Goal: Transaction & Acquisition: Purchase product/service

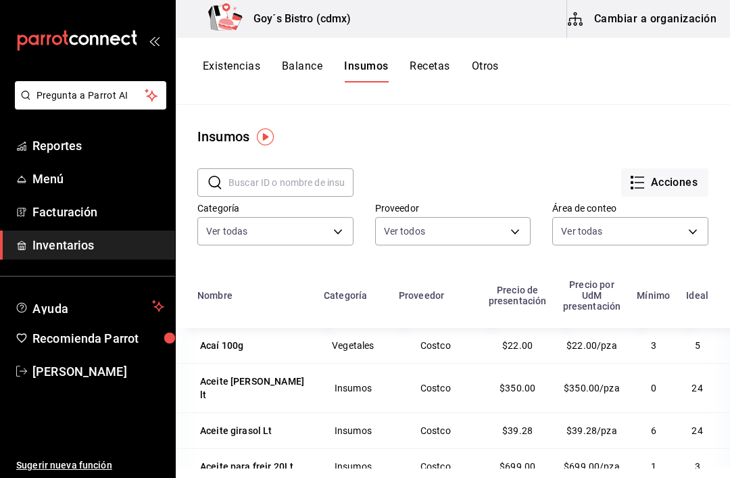
click at [679, 176] on button "Acciones" at bounding box center [664, 182] width 87 height 28
click at [466, 148] on div at bounding box center [365, 239] width 730 height 478
click at [423, 62] on button "Recetas" at bounding box center [430, 70] width 40 height 23
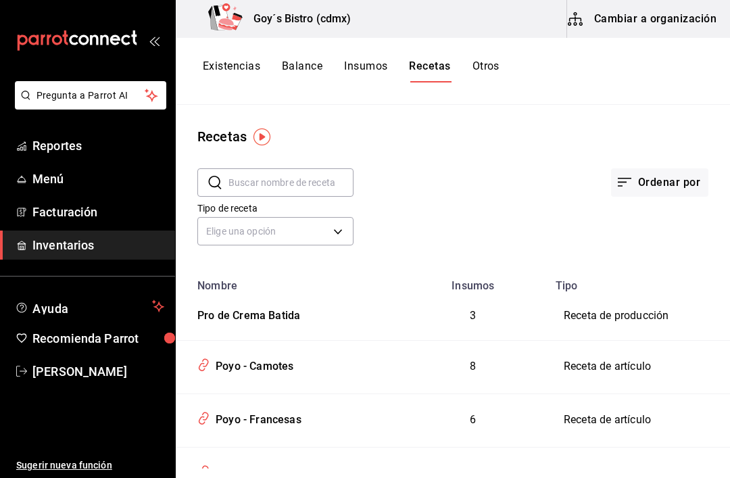
click at [487, 64] on button "Otros" at bounding box center [486, 70] width 27 height 23
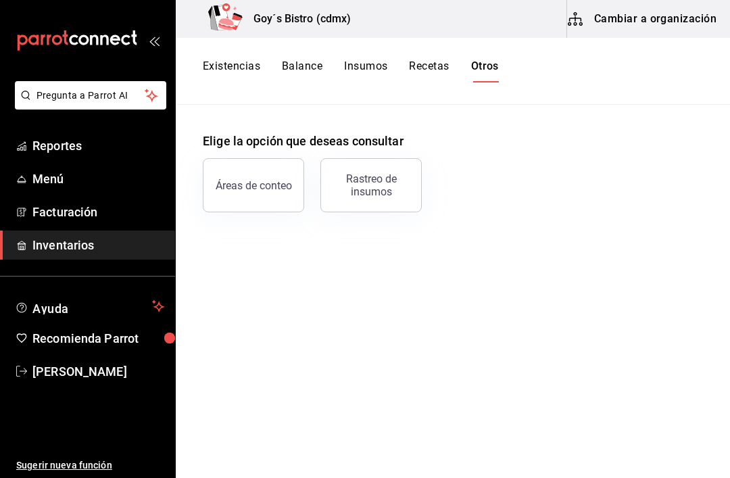
click at [237, 59] on button "Existencias" at bounding box center [231, 70] width 57 height 23
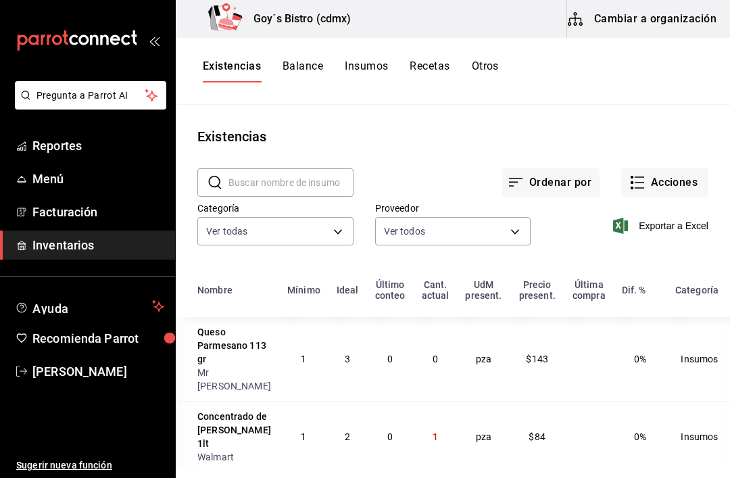
click at [671, 181] on button "Acciones" at bounding box center [664, 182] width 87 height 28
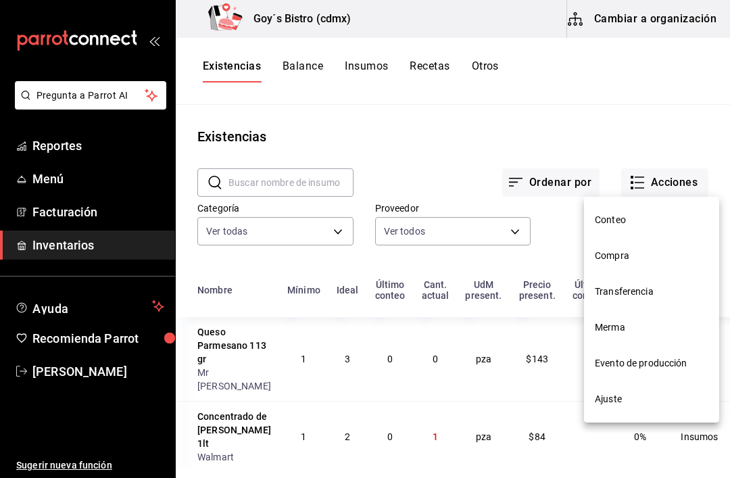
click at [629, 322] on span "Merma" at bounding box center [652, 327] width 114 height 14
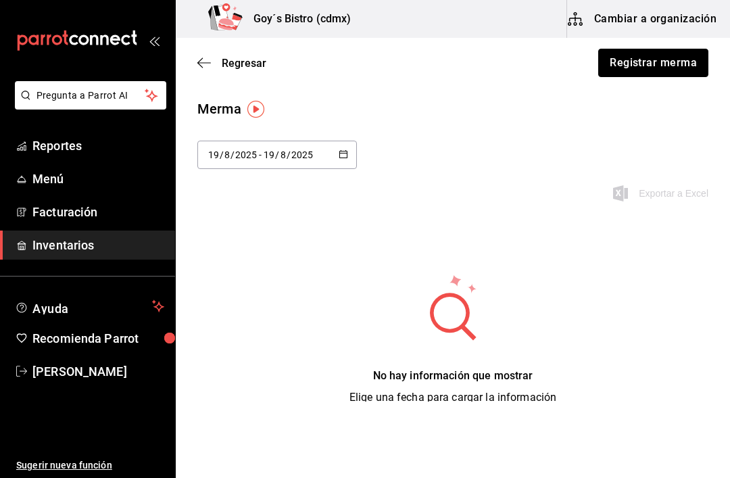
click at [650, 65] on button "Registrar merma" at bounding box center [653, 63] width 110 height 28
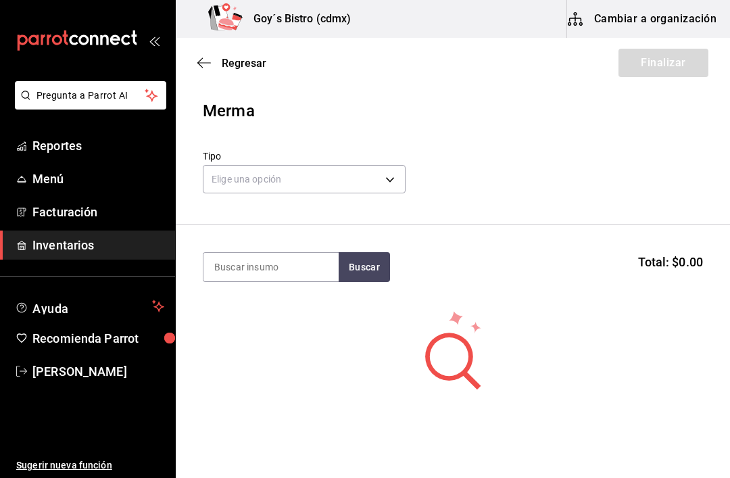
click at [393, 175] on body "Pregunta a Parrot AI Reportes Menú Facturación Inventarios Ayuda Recomienda Par…" at bounding box center [365, 201] width 730 height 402
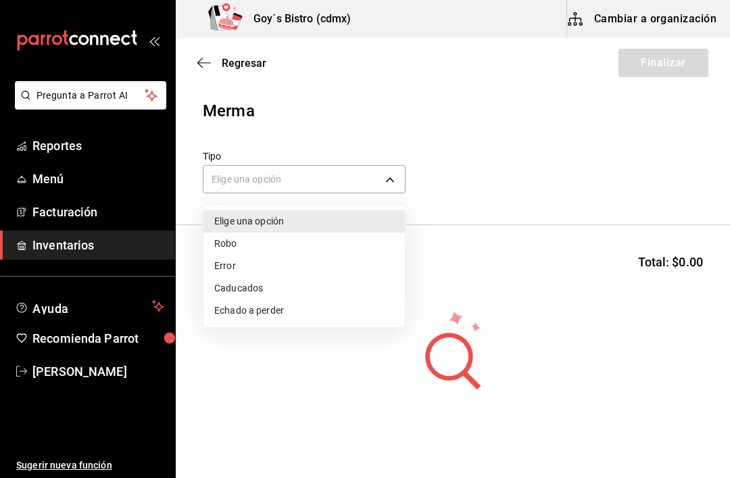
click at [255, 282] on li "Caducados" at bounding box center [303, 288] width 201 height 22
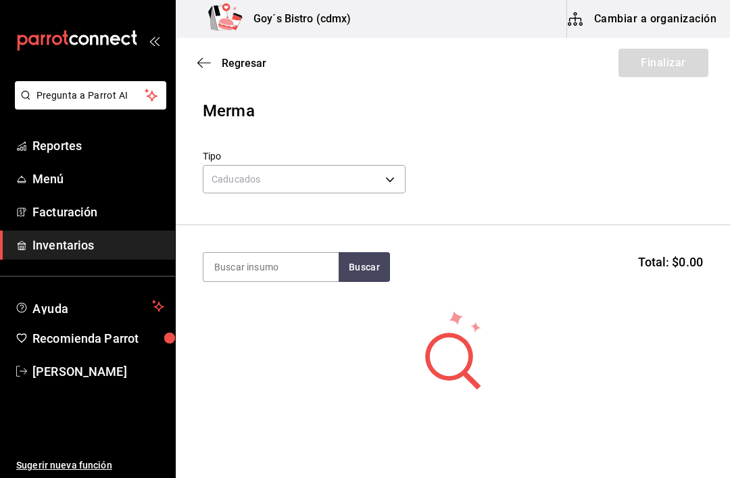
click at [384, 170] on body "Pregunta a Parrot AI Reportes Menú Facturación Inventarios Ayuda Recomienda Par…" at bounding box center [365, 201] width 730 height 402
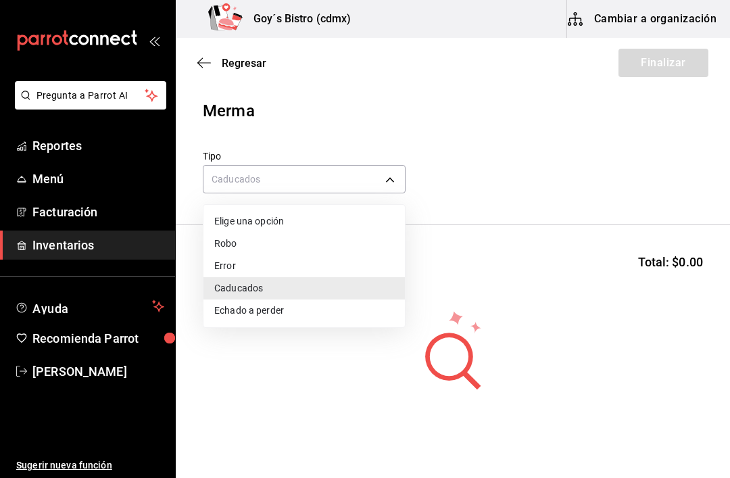
click at [283, 310] on li "Echado a perder" at bounding box center [303, 310] width 201 height 22
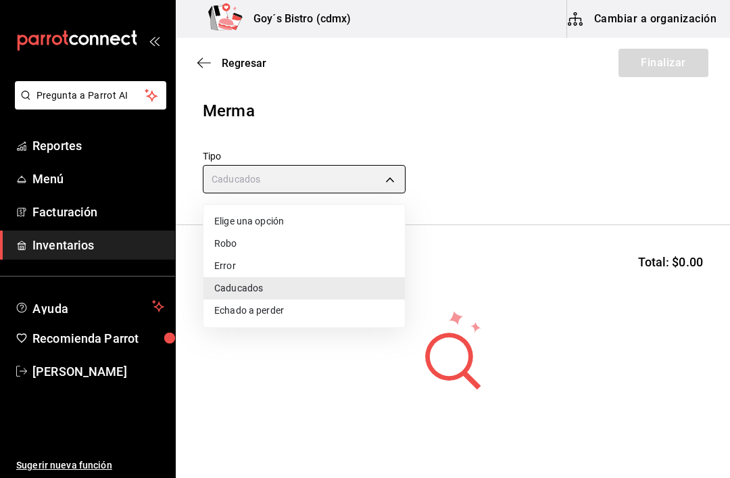
type input "SPOILED"
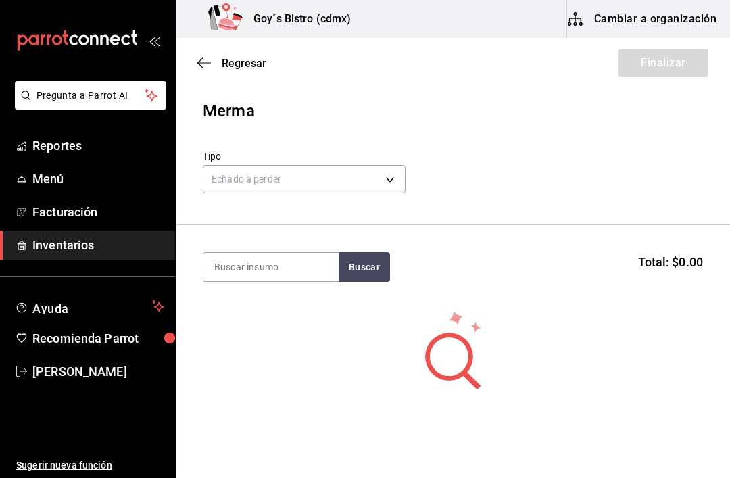
click at [283, 262] on input at bounding box center [270, 267] width 135 height 28
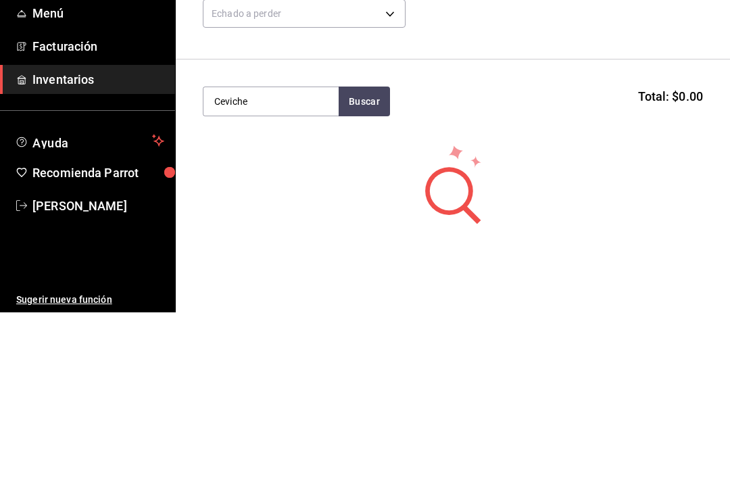
type input "Ceviche"
click at [367, 252] on button "Buscar" at bounding box center [364, 267] width 51 height 30
click at [249, 298] on div "Ceviche" at bounding box center [244, 306] width 61 height 16
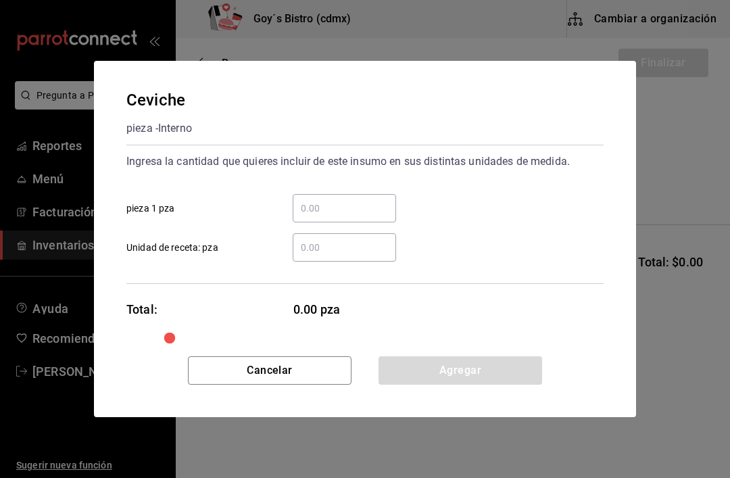
click at [306, 206] on input "​ pieza 1 pza" at bounding box center [344, 208] width 103 height 16
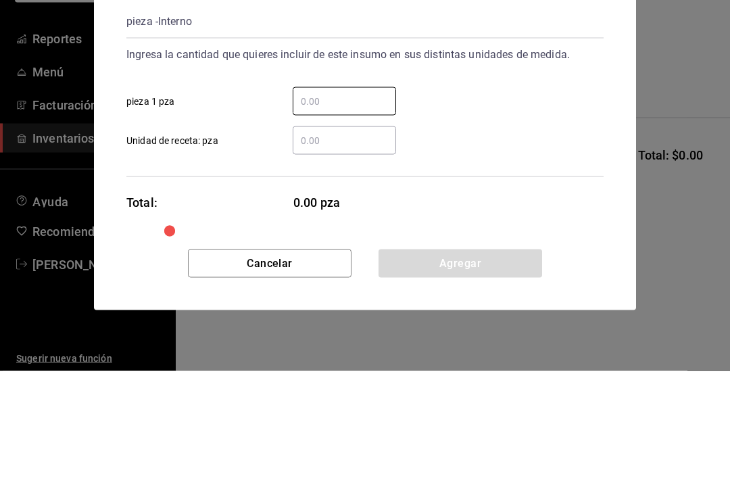
type input "1"
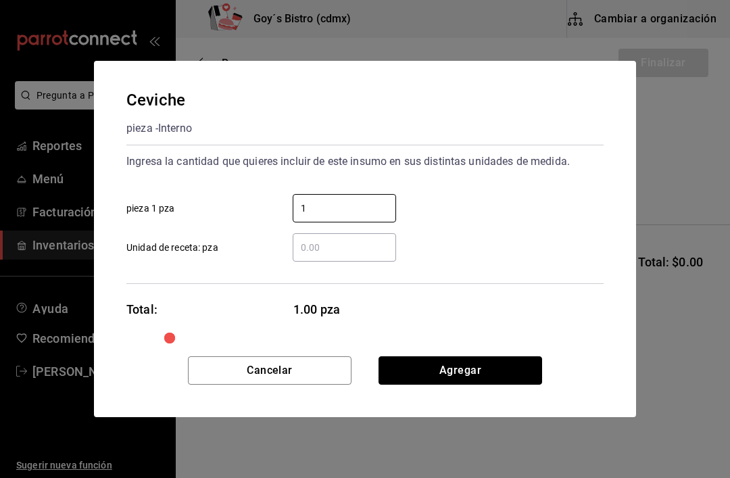
click at [470, 368] on button "Agregar" at bounding box center [461, 370] width 164 height 28
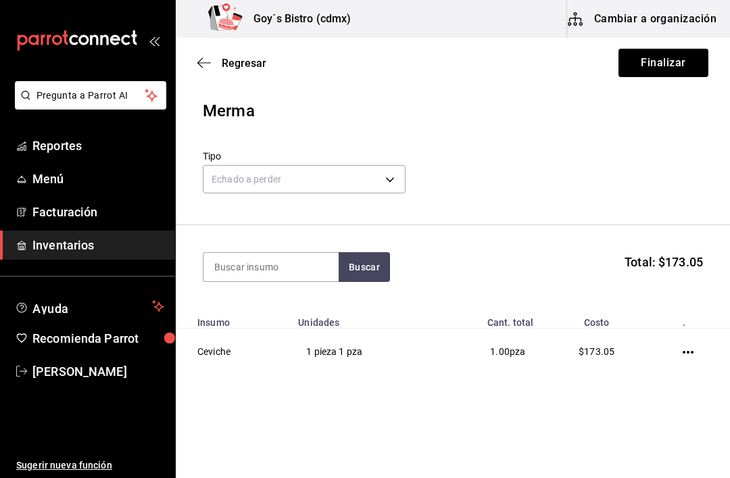
click at [685, 347] on icon "button" at bounding box center [688, 352] width 11 height 11
click at [633, 329] on span "Editar" at bounding box center [620, 333] width 49 height 16
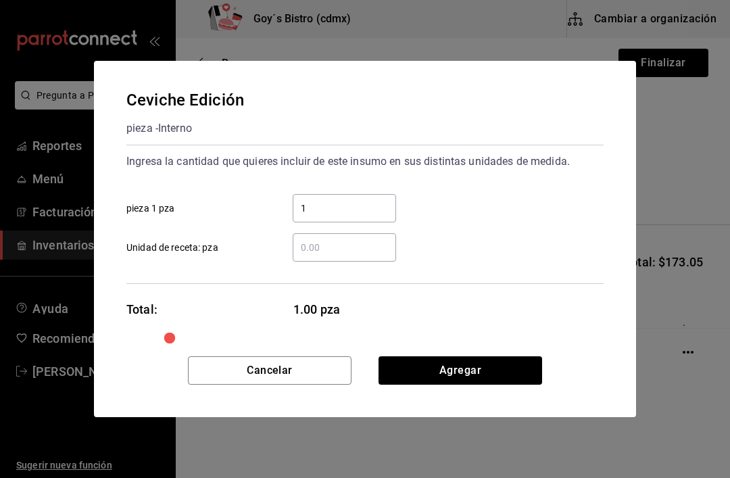
click at [306, 243] on input "​ Unidad de receta: pza" at bounding box center [344, 247] width 103 height 16
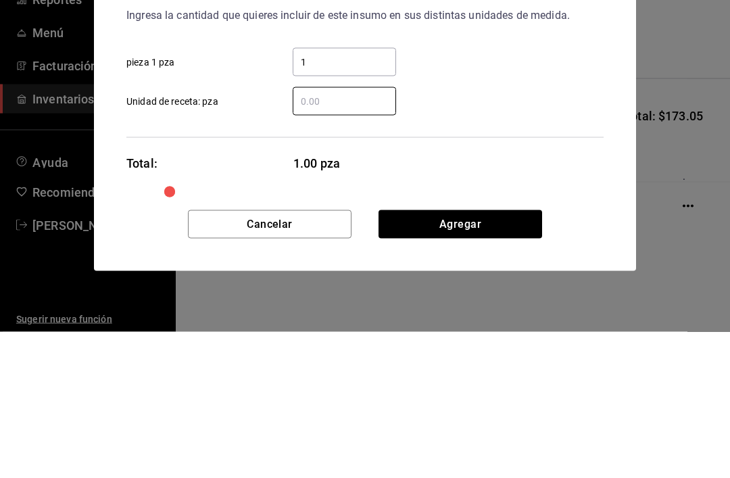
type input "1"
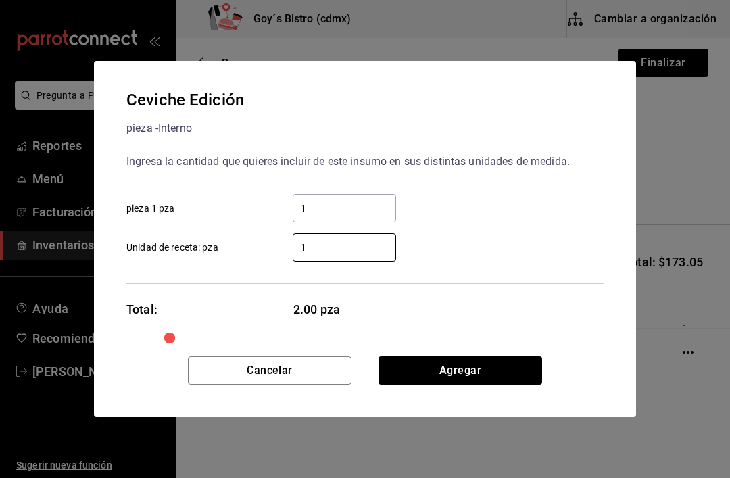
click at [333, 242] on input "1" at bounding box center [344, 247] width 103 height 16
click at [462, 365] on button "Agregar" at bounding box center [461, 370] width 164 height 28
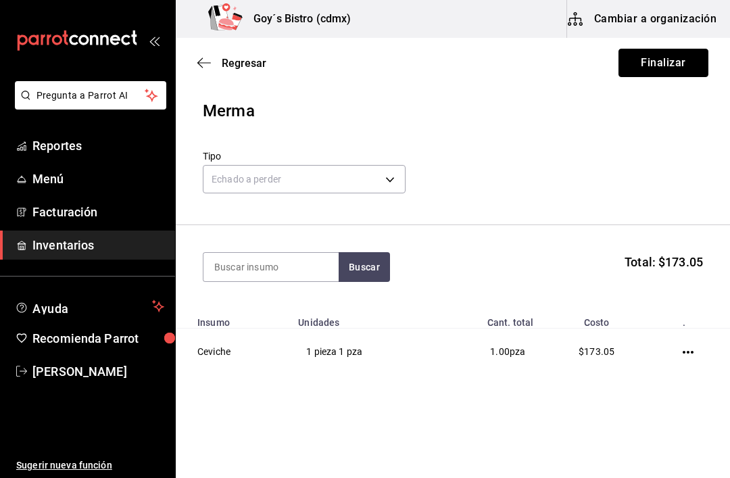
click at [679, 60] on button "Finalizar" at bounding box center [664, 63] width 90 height 28
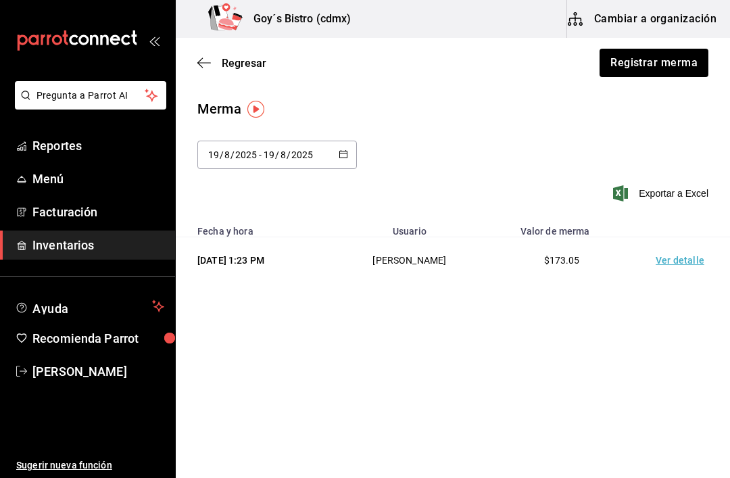
click at [199, 51] on div "Regresar Registrar merma" at bounding box center [453, 63] width 554 height 50
click at [203, 57] on icon "button" at bounding box center [204, 63] width 14 height 12
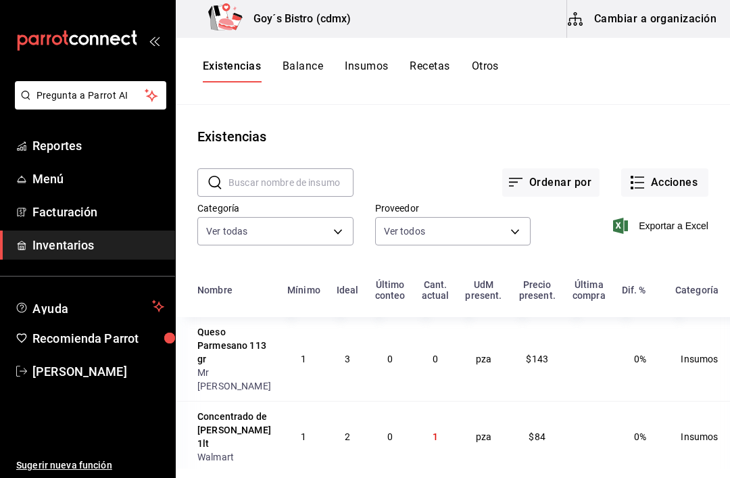
click at [368, 59] on button "Insumos" at bounding box center [366, 70] width 43 height 23
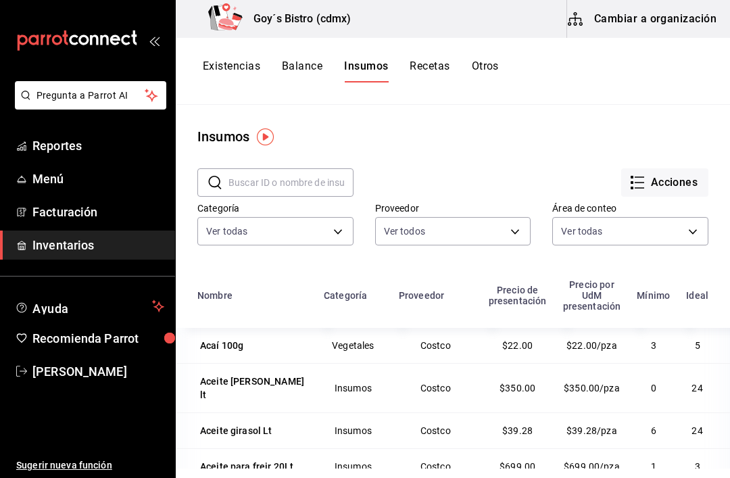
click at [669, 177] on button "Acciones" at bounding box center [664, 182] width 87 height 28
click at [579, 104] on div at bounding box center [365, 239] width 730 height 478
click at [480, 135] on div "Insumos" at bounding box center [453, 136] width 554 height 20
click at [240, 64] on button "Existencias" at bounding box center [231, 70] width 57 height 23
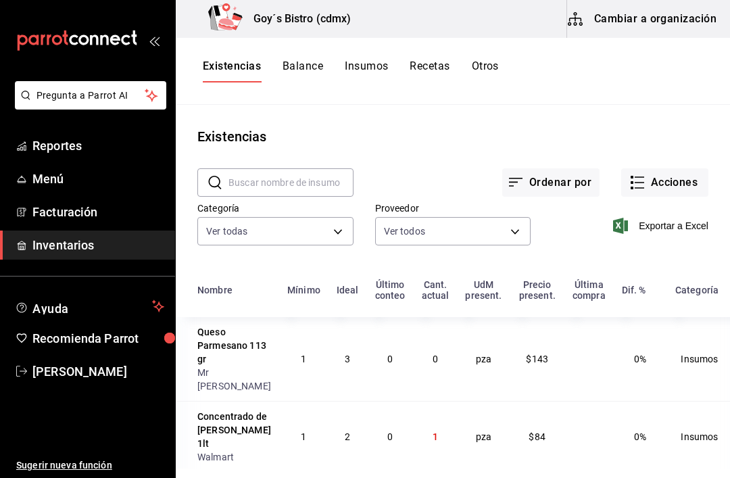
click at [672, 180] on button "Acciones" at bounding box center [664, 182] width 87 height 28
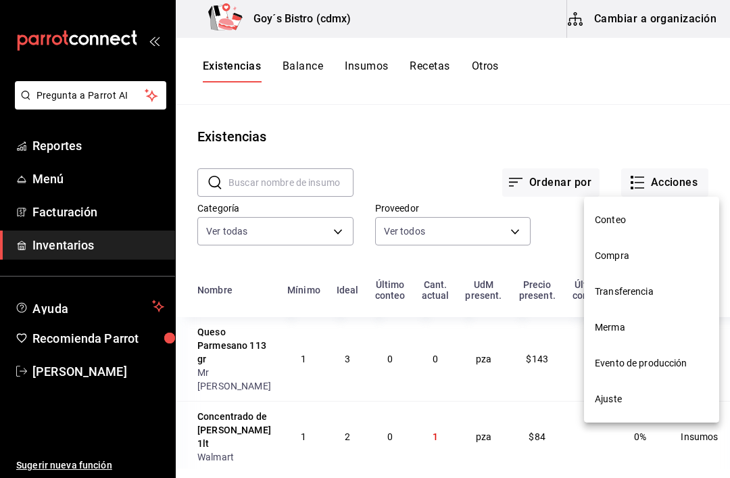
click at [621, 253] on span "Compra" at bounding box center [652, 256] width 114 height 14
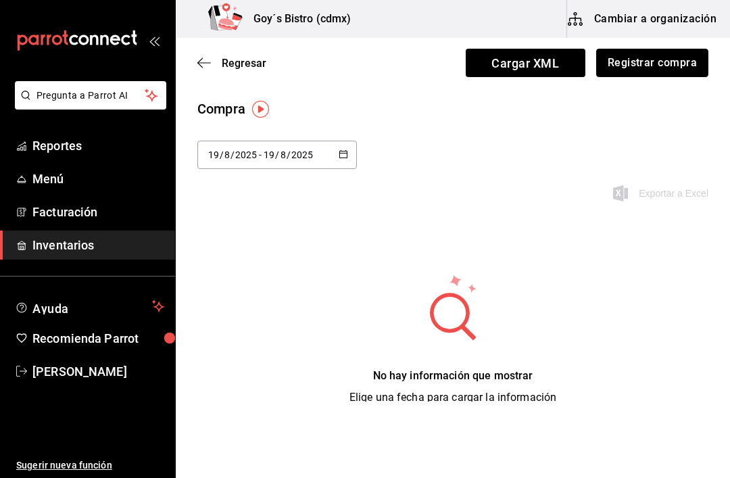
click at [663, 64] on button "Registrar compra" at bounding box center [652, 63] width 112 height 28
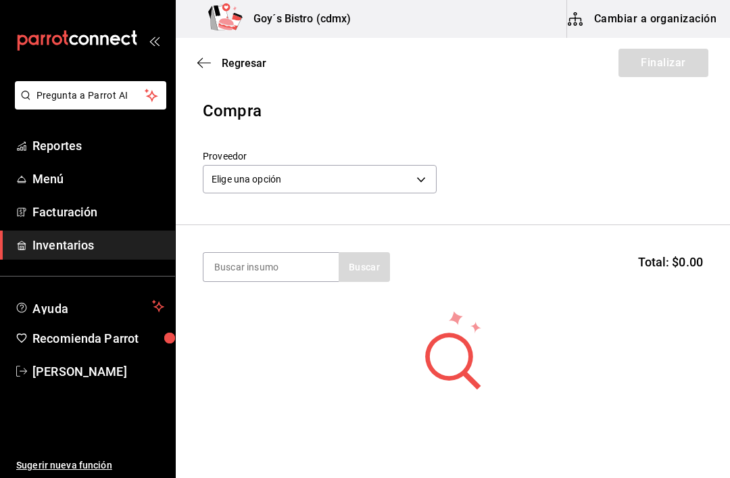
click at [419, 175] on body "Pregunta a Parrot AI Reportes Menú Facturación Inventarios Ayuda Recomienda Par…" at bounding box center [365, 201] width 730 height 402
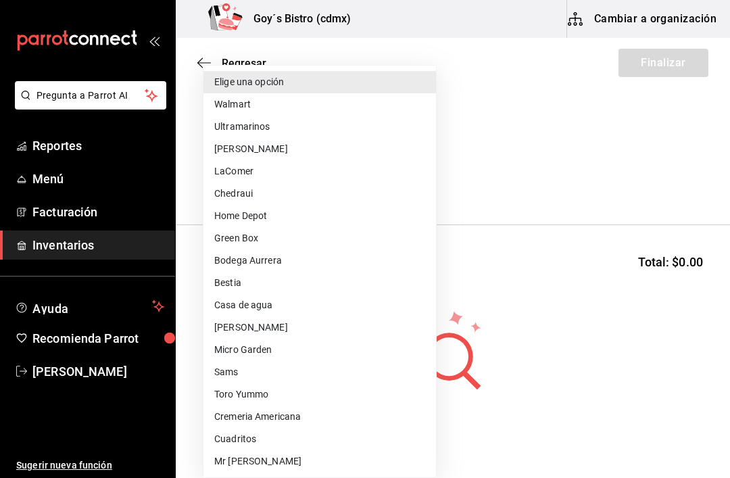
click at [264, 173] on li "LaComer" at bounding box center [319, 171] width 233 height 22
type input "f1a82f65-8d09-4b3e-a410-5fb6382f1597"
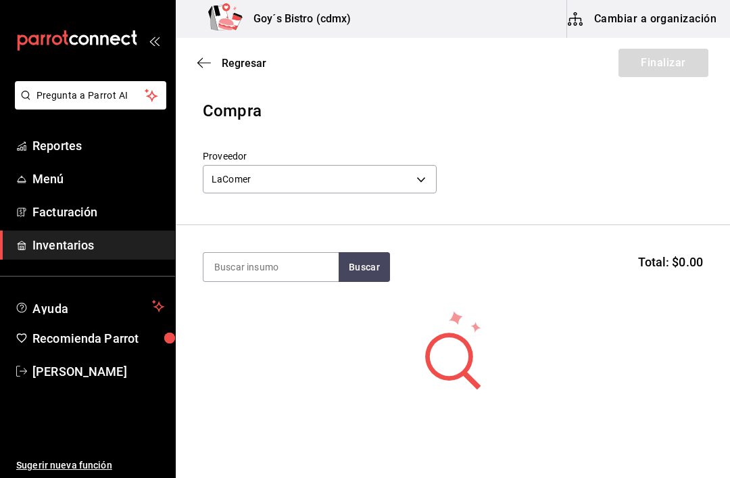
click at [291, 261] on input at bounding box center [270, 267] width 135 height 28
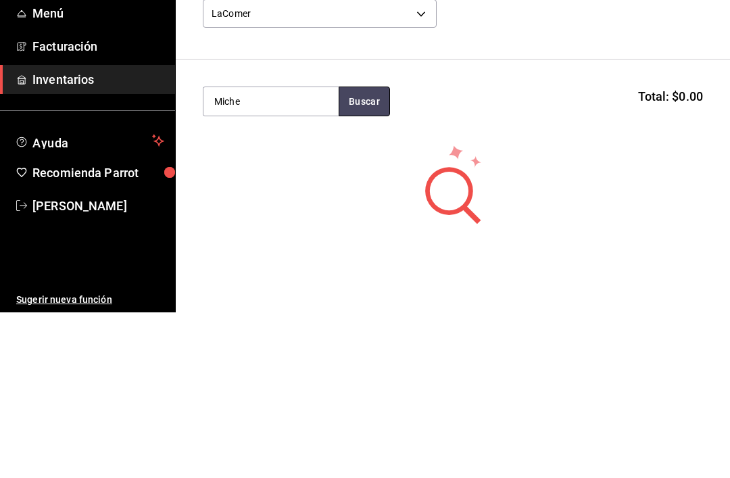
click at [375, 252] on button "Buscar" at bounding box center [364, 267] width 51 height 30
click at [369, 252] on button "Buscar" at bounding box center [364, 267] width 51 height 30
type input "M"
click at [372, 252] on button "Buscar" at bounding box center [364, 267] width 51 height 30
type input "C"
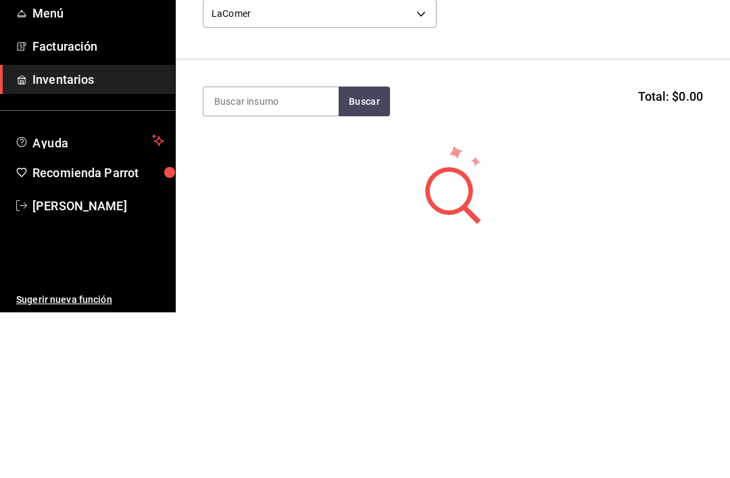
click at [427, 12] on body "Pregunta a Parrot AI Reportes Menú Facturación Inventarios Ayuda Recomienda Par…" at bounding box center [365, 201] width 730 height 402
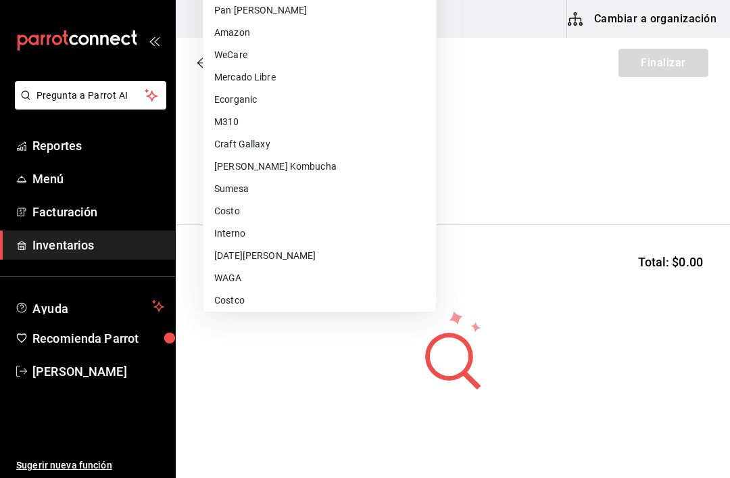
scroll to position [463, 0]
click at [268, 212] on li "Costo" at bounding box center [319, 212] width 233 height 22
type input "5cd109e3-a4e3-4fc6-a6ec-eafed05765da"
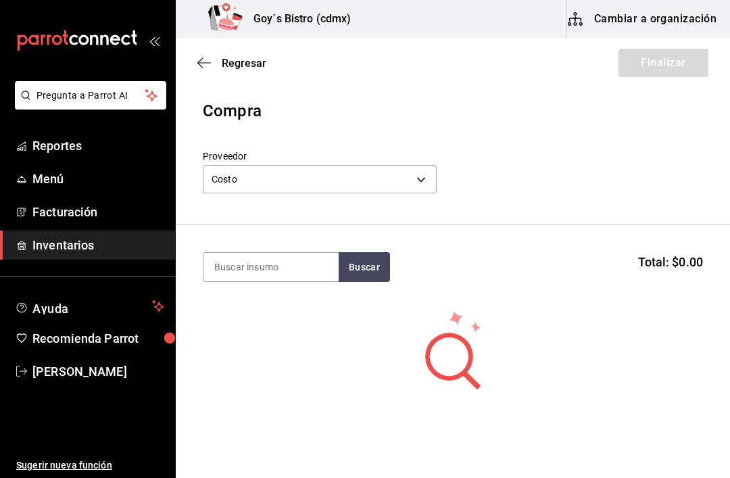
click at [291, 259] on input at bounding box center [270, 267] width 135 height 28
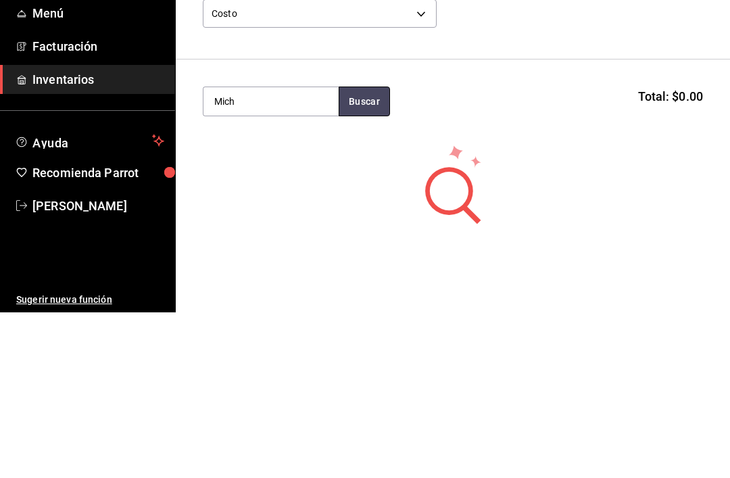
click at [370, 252] on button "Buscar" at bounding box center [364, 267] width 51 height 30
type input "M"
click at [364, 252] on button "Buscar" at bounding box center [364, 267] width 51 height 30
type input "M"
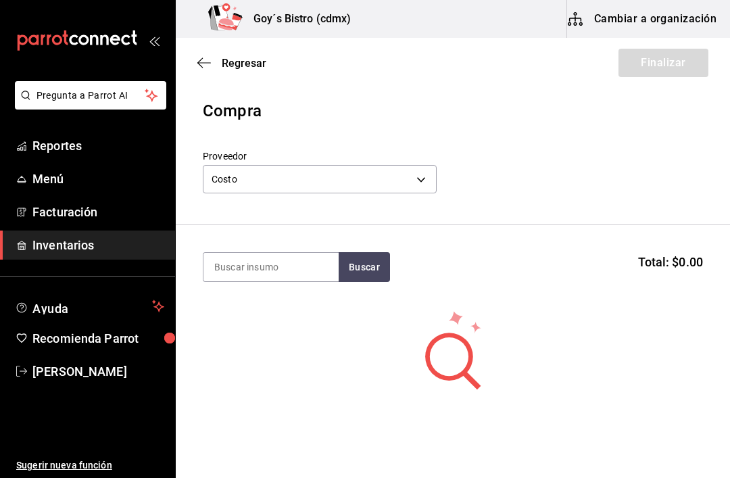
click at [418, 171] on body "Pregunta a Parrot AI Reportes Menú Facturación Inventarios Ayuda Recomienda Par…" at bounding box center [365, 201] width 730 height 402
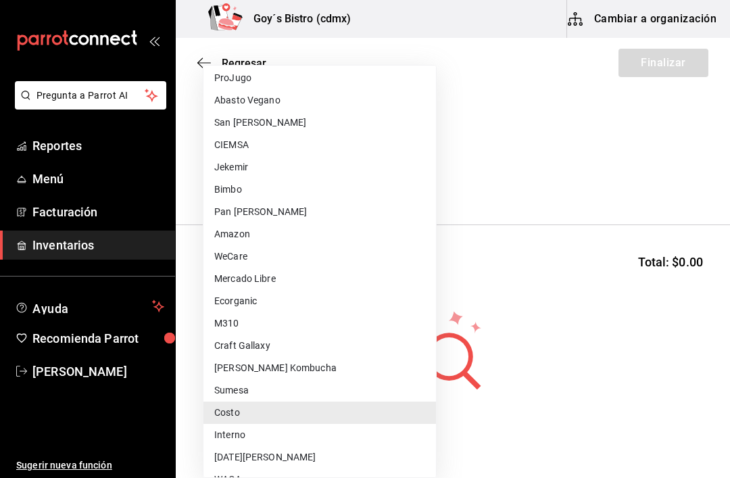
scroll to position [441, 0]
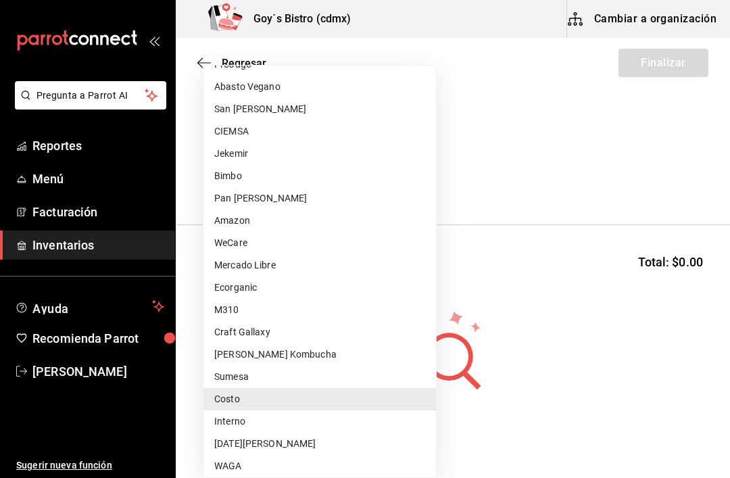
click at [304, 370] on li "Sumesa" at bounding box center [319, 377] width 233 height 22
type input "1a1e69d7-de88-4d24-92a5-d4699cf90036"
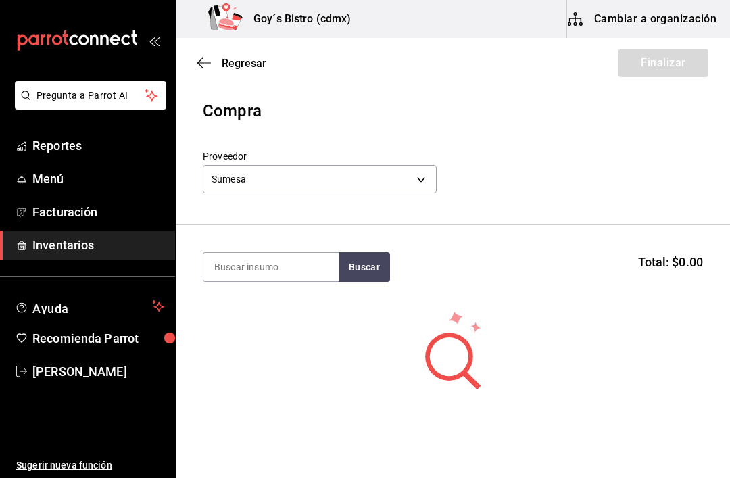
click at [260, 262] on input at bounding box center [270, 267] width 135 height 28
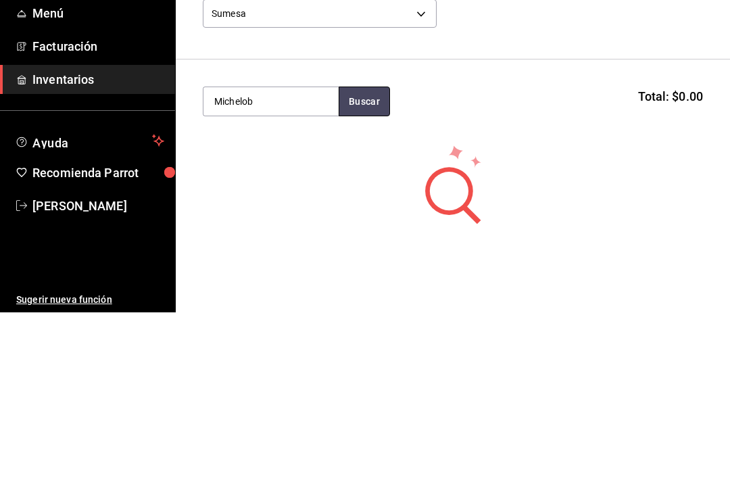
click at [366, 252] on button "Buscar" at bounding box center [364, 267] width 51 height 30
click at [369, 252] on button "Buscar" at bounding box center [364, 267] width 51 height 30
click at [370, 252] on button "Buscar" at bounding box center [364, 267] width 51 height 30
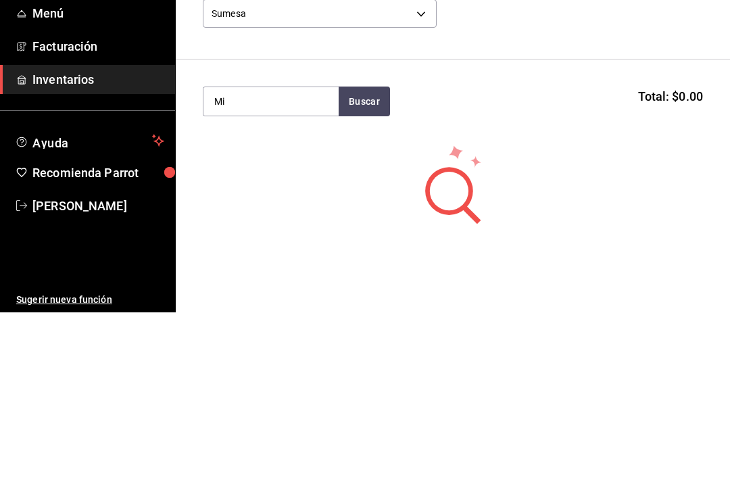
type input "M"
type input "Cerveza"
click at [358, 252] on button "Buscar" at bounding box center [364, 267] width 51 height 30
click at [362, 252] on button "Buscar" at bounding box center [364, 267] width 51 height 30
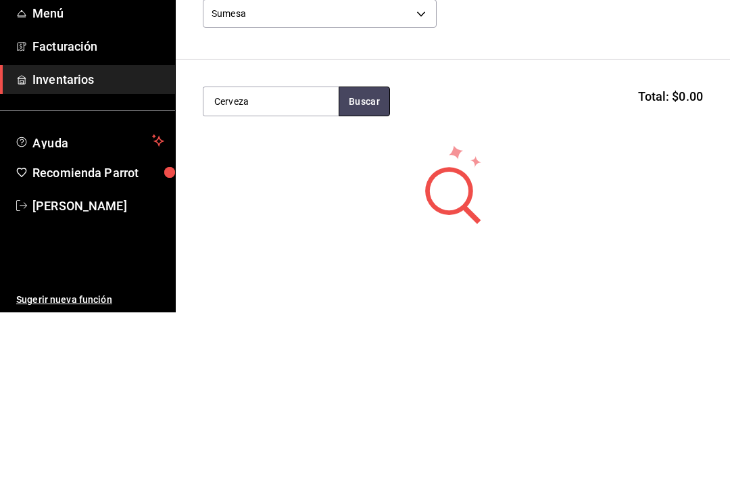
click at [369, 252] on button "Buscar" at bounding box center [364, 267] width 51 height 30
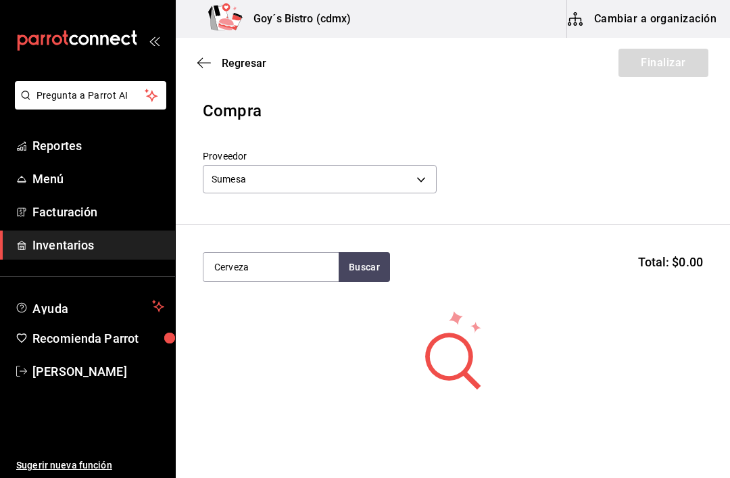
click at [414, 171] on body "Pregunta a Parrot AI Reportes Menú Facturación Inventarios Ayuda Recomienda Par…" at bounding box center [365, 201] width 730 height 402
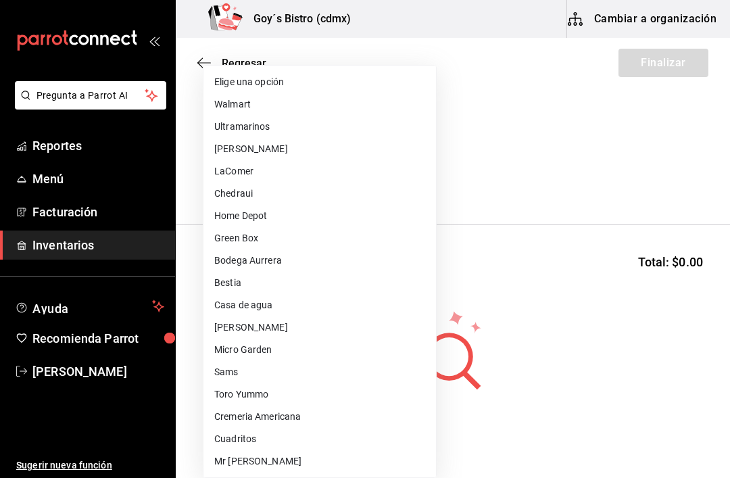
scroll to position [469, 0]
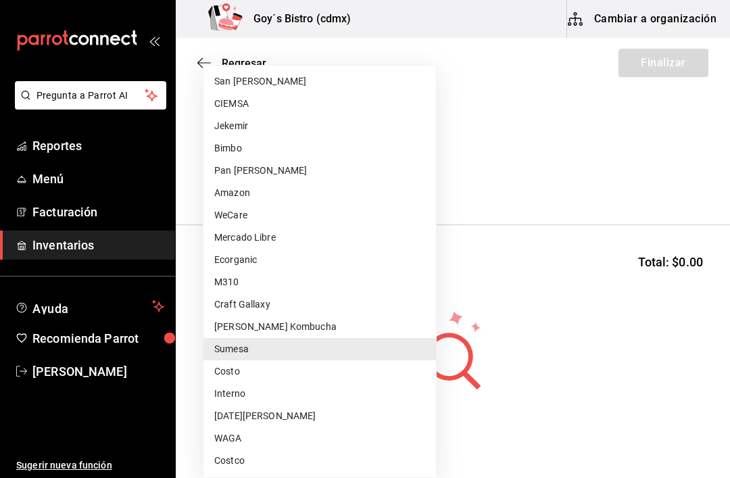
click at [266, 366] on li "Costo" at bounding box center [319, 371] width 233 height 22
type input "5cd109e3-a4e3-4fc6-a6ec-eafed05765da"
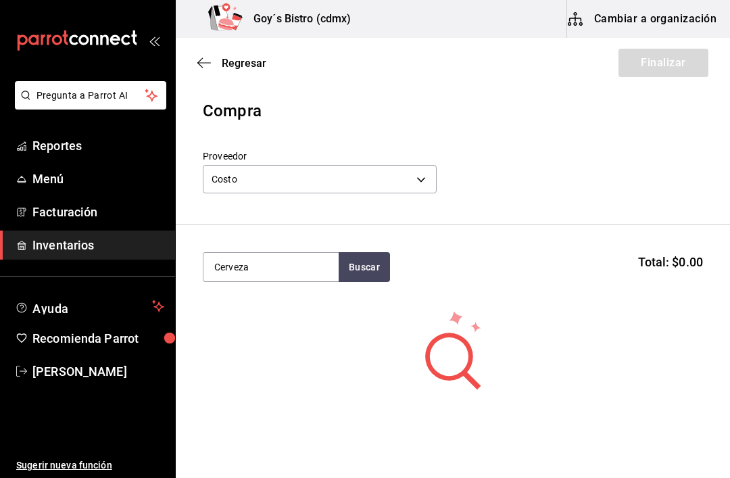
click at [278, 258] on input "Cerveza" at bounding box center [270, 267] width 135 height 28
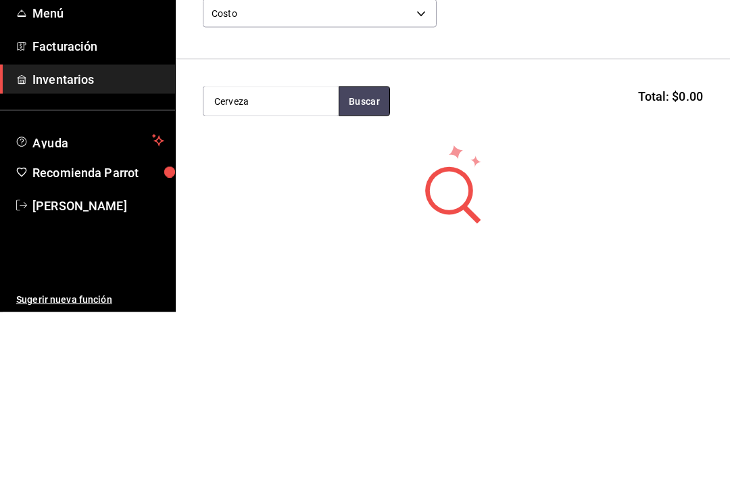
click at [373, 252] on button "Buscar" at bounding box center [364, 267] width 51 height 30
click at [365, 252] on button "Buscar" at bounding box center [364, 267] width 51 height 30
click at [292, 253] on input "Cerveza" at bounding box center [270, 267] width 135 height 28
type input "Cervez"
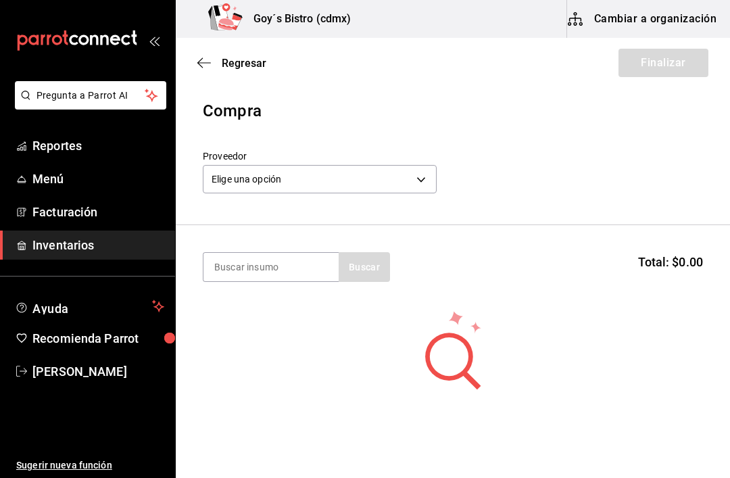
click at [421, 177] on body "Pregunta a Parrot AI Reportes Menú Facturación Inventarios Ayuda Recomienda Par…" at bounding box center [365, 201] width 730 height 402
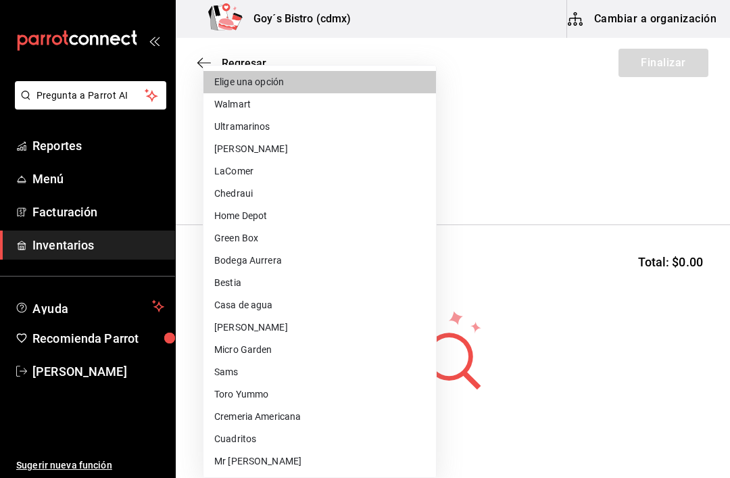
click at [266, 167] on li "LaComer" at bounding box center [319, 171] width 233 height 22
type input "f1a82f65-8d09-4b3e-a410-5fb6382f1597"
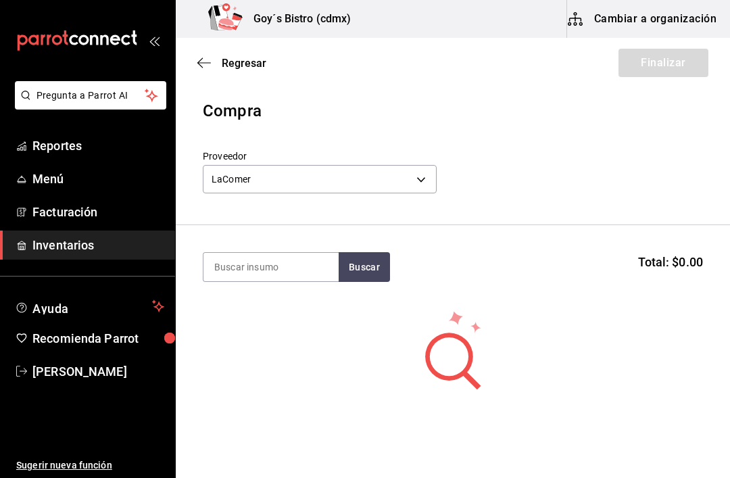
click at [297, 261] on input at bounding box center [270, 267] width 135 height 28
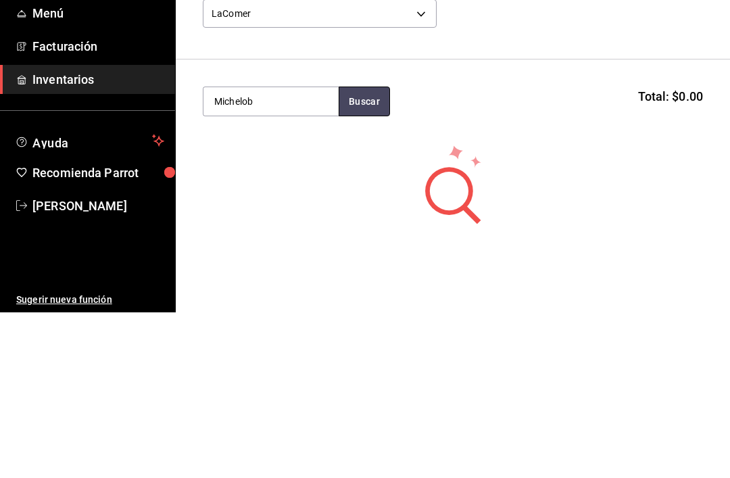
click at [373, 252] on button "Buscar" at bounding box center [364, 267] width 51 height 30
click at [360, 252] on button "Buscar" at bounding box center [364, 267] width 51 height 30
type input "M"
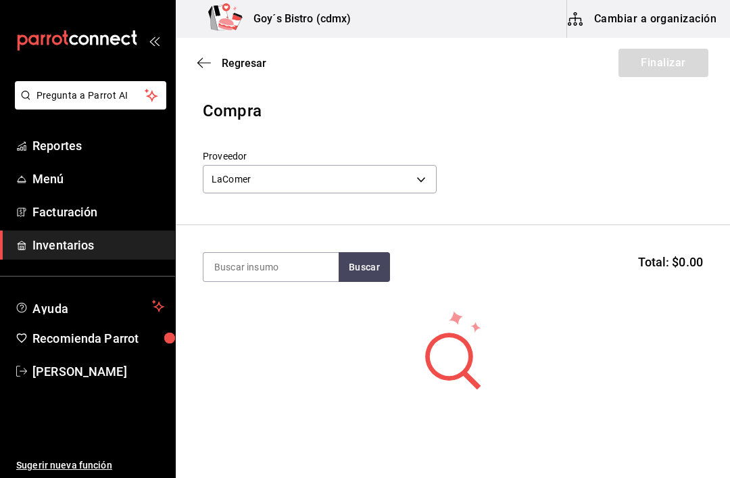
click at [427, 170] on body "Pregunta a Parrot AI Reportes Menú Facturación Inventarios Ayuda Recomienda Par…" at bounding box center [365, 201] width 730 height 402
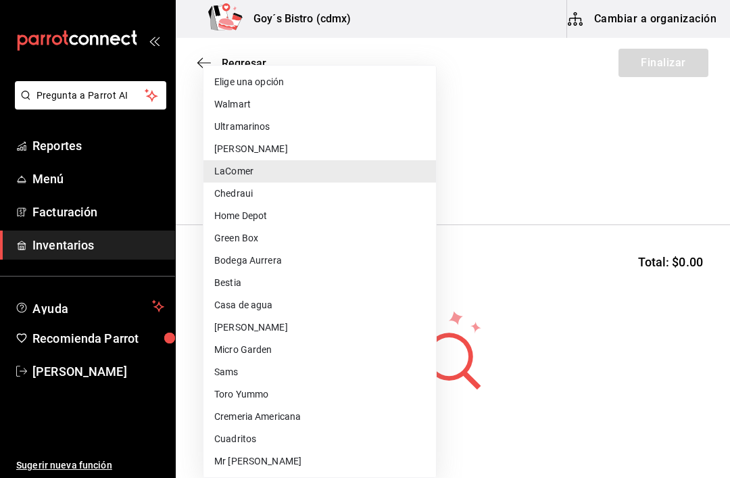
click at [262, 366] on li "Sams" at bounding box center [319, 372] width 233 height 22
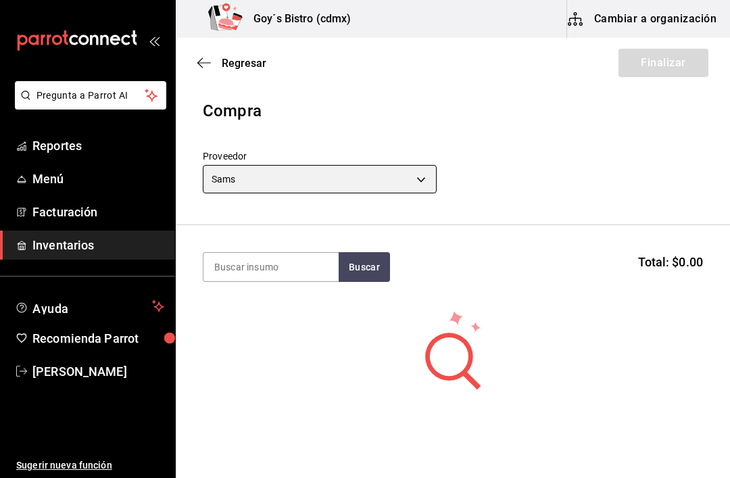
type input "1a2cce5c-09f5-4d12-a534-e24d61b0d6b8"
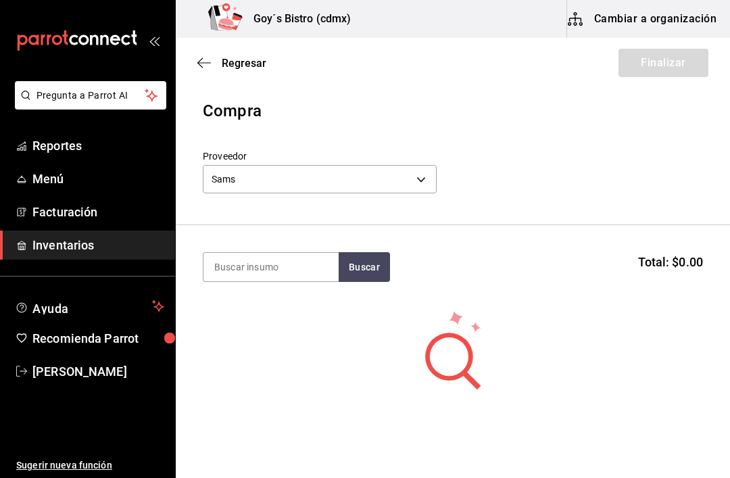
click at [310, 261] on input at bounding box center [270, 267] width 135 height 28
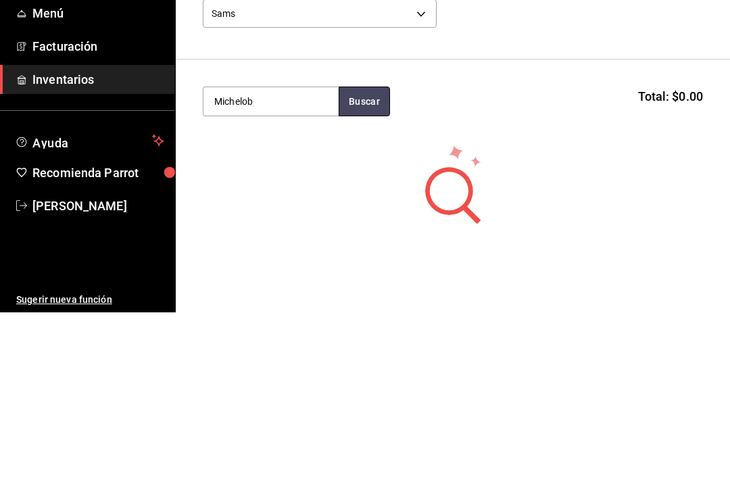
click at [364, 252] on button "Buscar" at bounding box center [364, 267] width 51 height 30
type input "M"
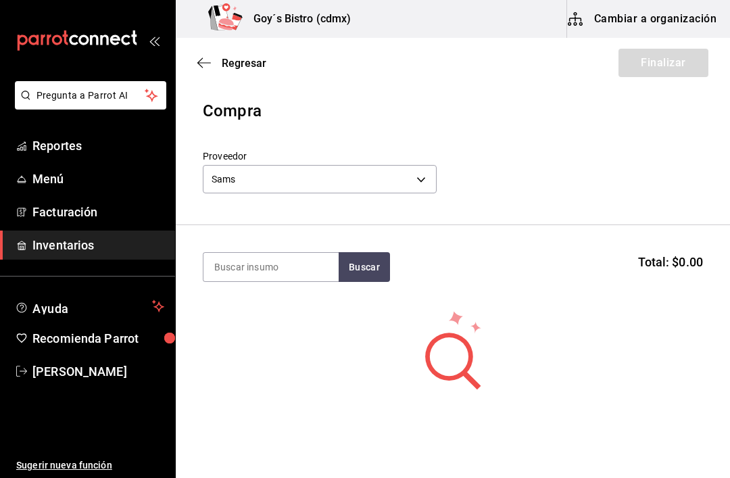
click at [412, 178] on body "Pregunta a Parrot AI Reportes Menú Facturación Inventarios Ayuda Recomienda Par…" at bounding box center [365, 201] width 730 height 402
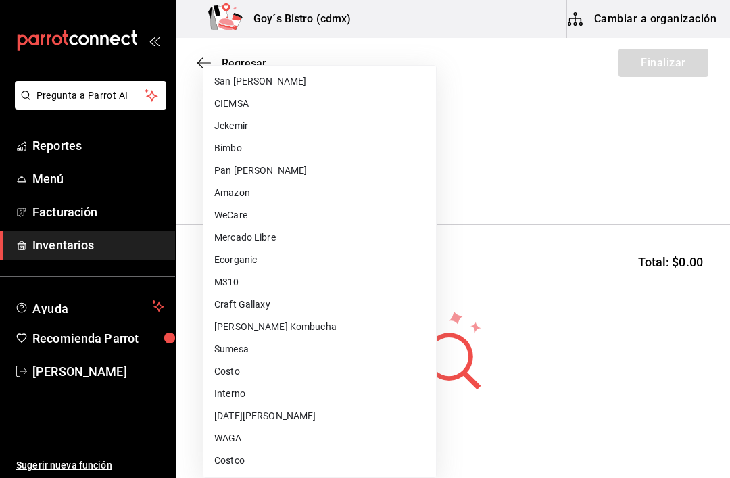
scroll to position [469, 0]
click at [249, 464] on li "Costco" at bounding box center [319, 461] width 233 height 22
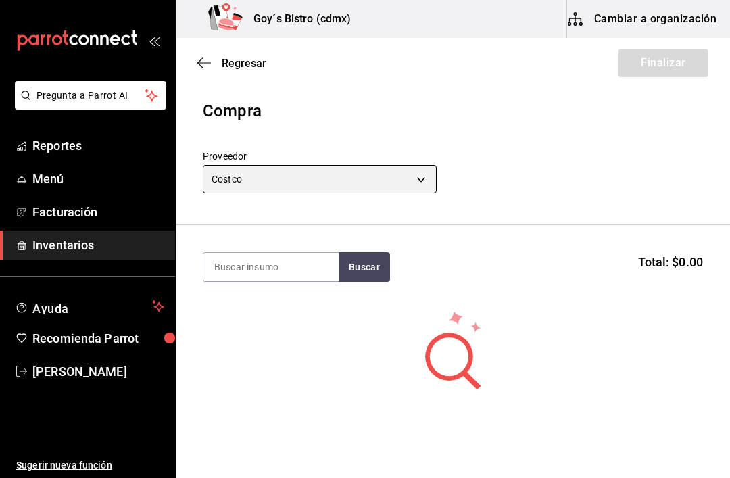
type input "ee7f9d03-7f87-47e4-9c47-6213ef537ad9"
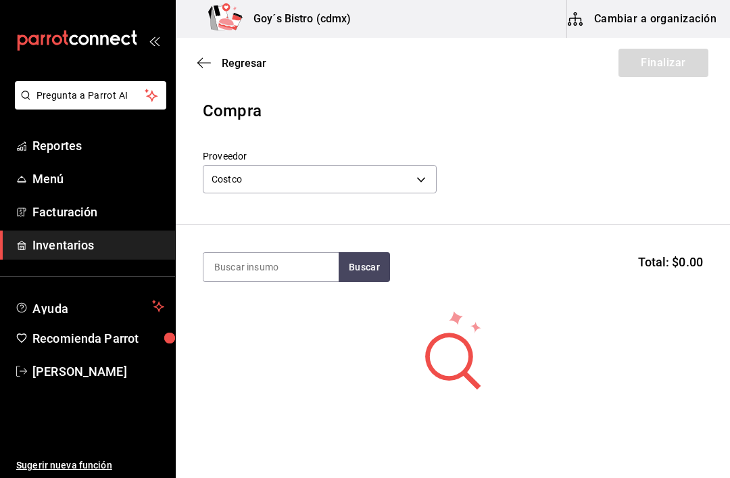
click at [291, 253] on input at bounding box center [270, 267] width 135 height 28
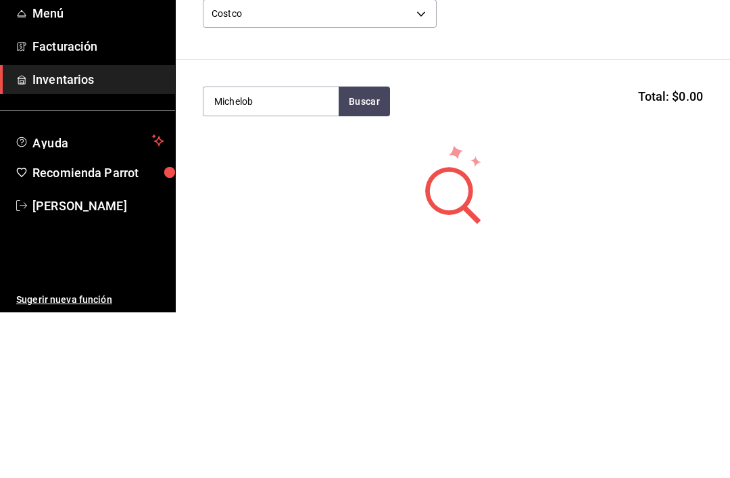
type input "Michelob"
click at [369, 252] on button "Buscar" at bounding box center [364, 267] width 51 height 30
click at [270, 298] on div "Michelob Ultra Light" at bounding box center [263, 306] width 98 height 16
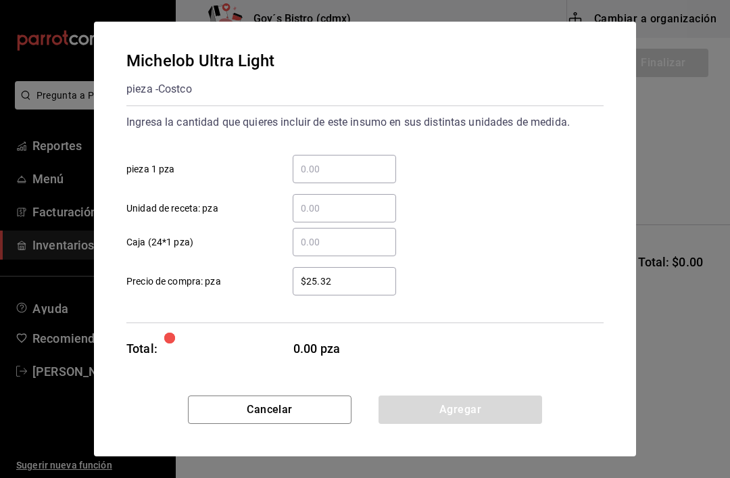
click at [324, 166] on input "​ pieza 1 pza" at bounding box center [344, 169] width 103 height 16
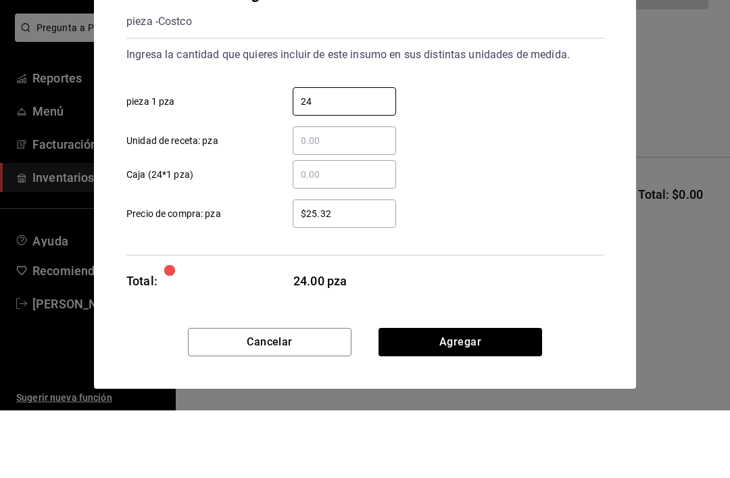
type input "24"
click at [480, 183] on div "​ Unidad de receta: pza" at bounding box center [360, 202] width 488 height 39
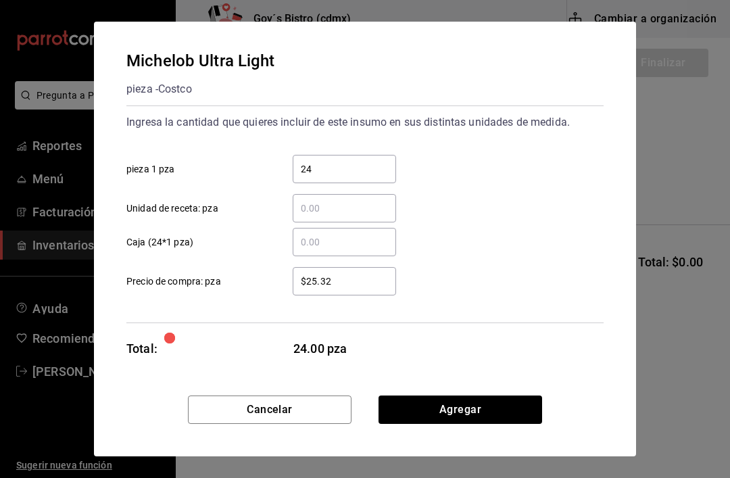
click at [356, 282] on input "$25.32" at bounding box center [344, 281] width 103 height 16
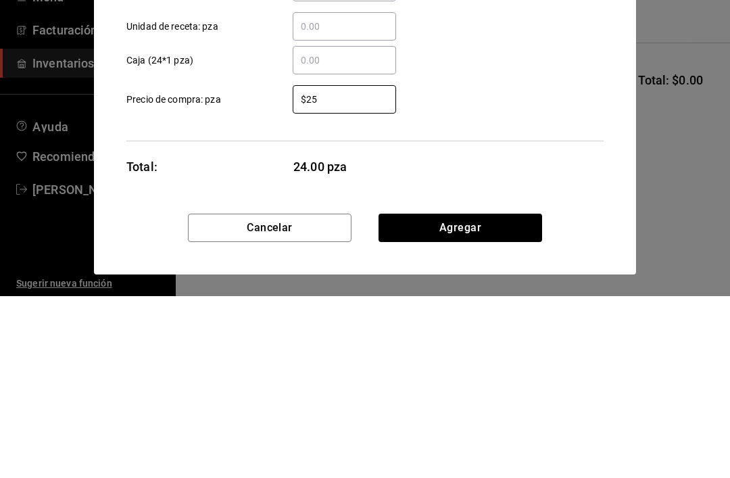
type input "$2"
type input "$10.41"
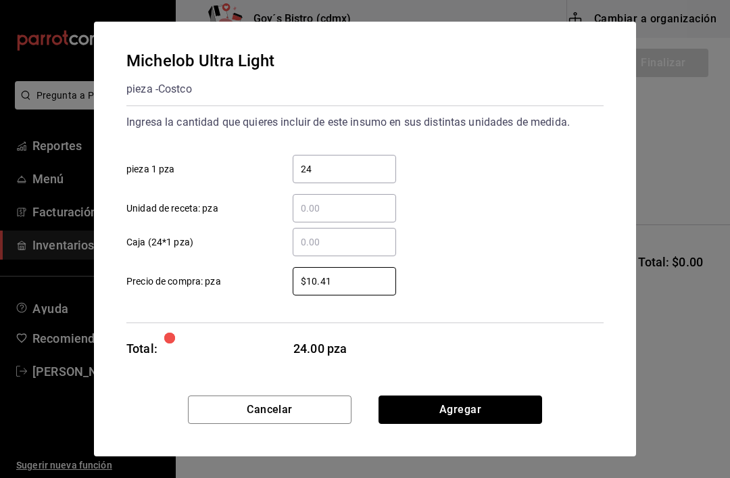
click at [475, 405] on button "Agregar" at bounding box center [461, 409] width 164 height 28
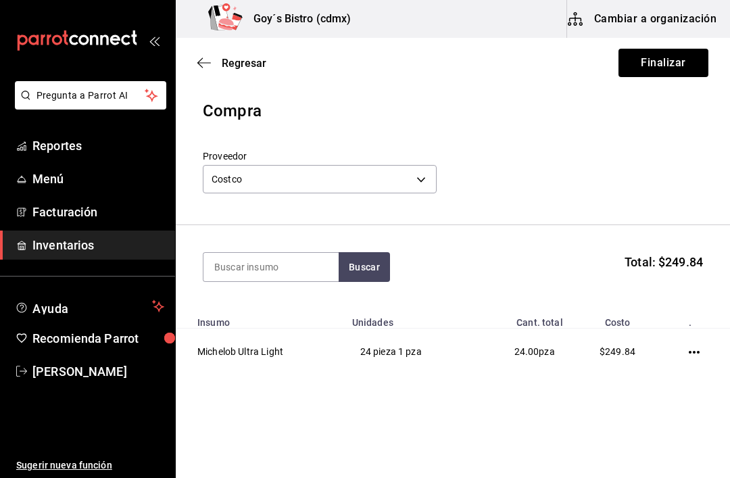
click at [694, 341] on td at bounding box center [697, 352] width 66 height 47
click at [692, 348] on icon "button" at bounding box center [694, 352] width 11 height 11
click at [644, 333] on span "Editar" at bounding box center [626, 333] width 49 height 16
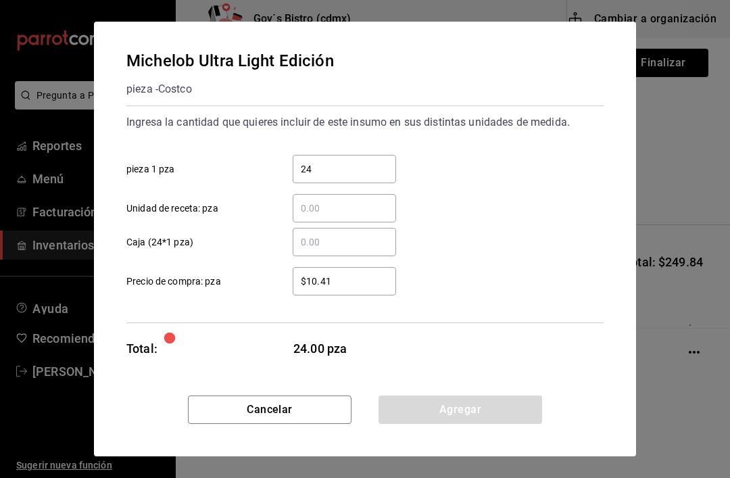
click at [345, 277] on input "$10.41" at bounding box center [344, 281] width 103 height 16
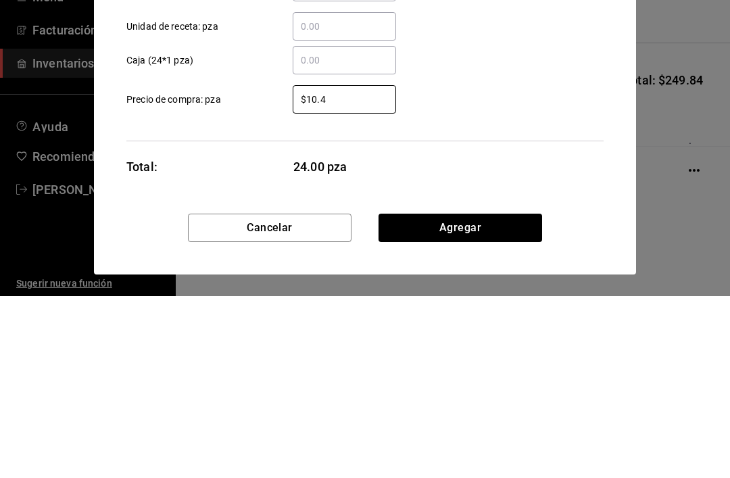
type input "$10.42"
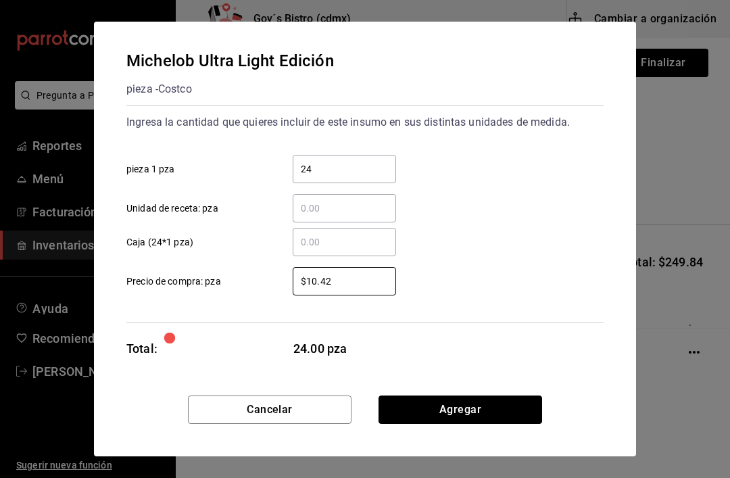
click at [480, 404] on button "Agregar" at bounding box center [461, 409] width 164 height 28
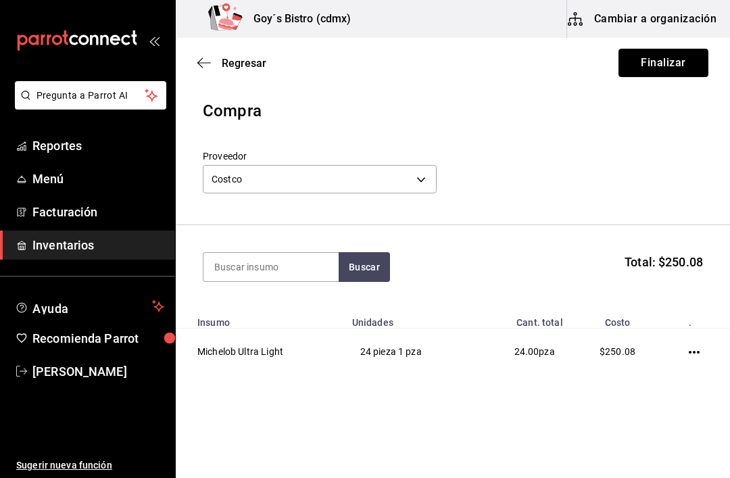
click at [671, 62] on button "Finalizar" at bounding box center [664, 63] width 90 height 28
